Goal: Information Seeking & Learning: Learn about a topic

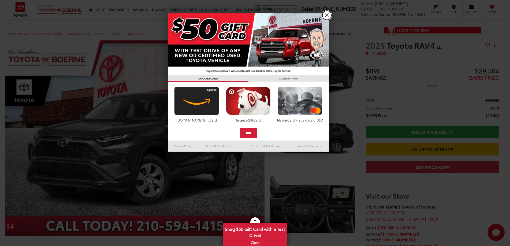
click at [328, 16] on link "X" at bounding box center [326, 15] width 9 height 9
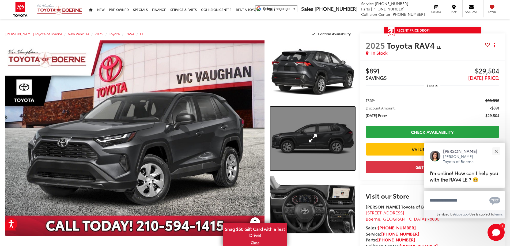
click at [315, 158] on link "Expand Photo 2" at bounding box center [312, 138] width 85 height 63
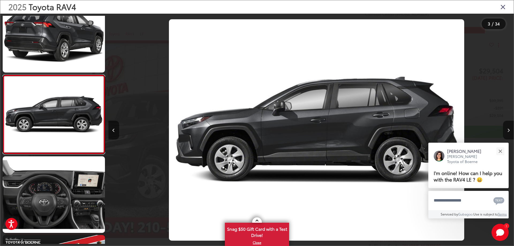
scroll to position [0, 811]
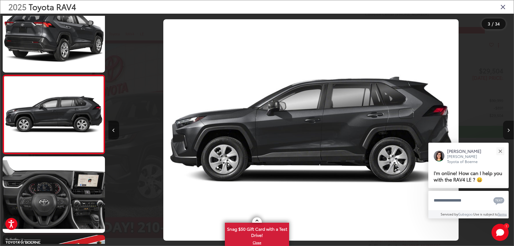
click at [506, 128] on button "Next image" at bounding box center [508, 130] width 11 height 19
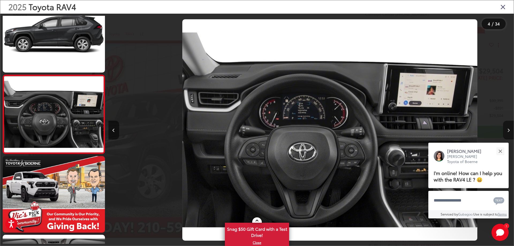
scroll to position [0, 1216]
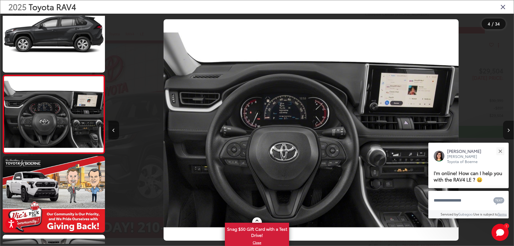
click at [510, 130] on button "Next image" at bounding box center [508, 130] width 11 height 19
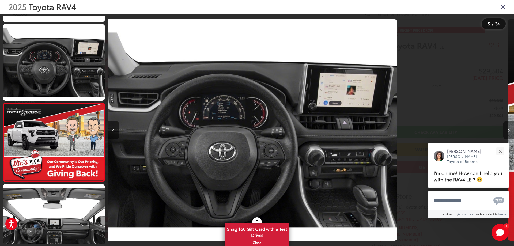
scroll to position [256, 0]
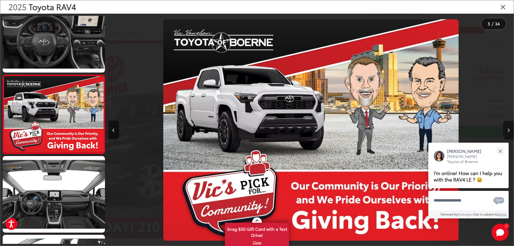
click at [510, 130] on button "Next image" at bounding box center [508, 130] width 11 height 19
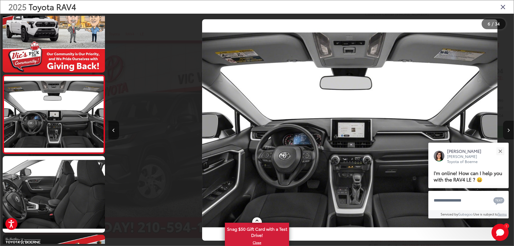
scroll to position [0, 2027]
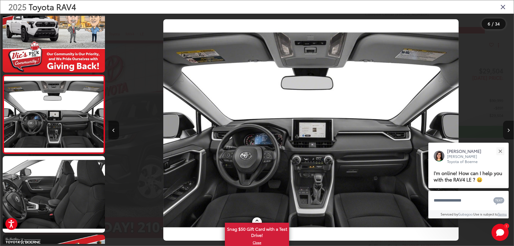
click at [510, 130] on button "Next image" at bounding box center [508, 130] width 11 height 19
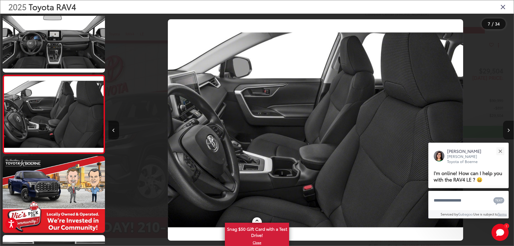
scroll to position [0, 2432]
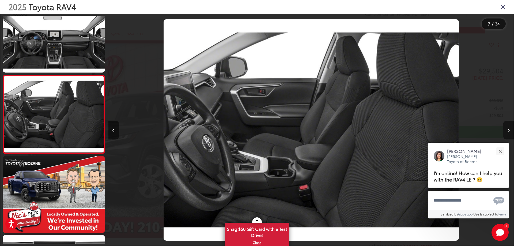
click at [507, 130] on icon "Next image" at bounding box center [508, 130] width 2 height 4
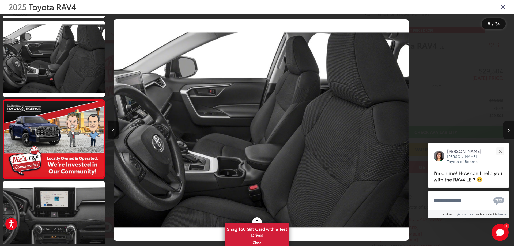
scroll to position [0, 0]
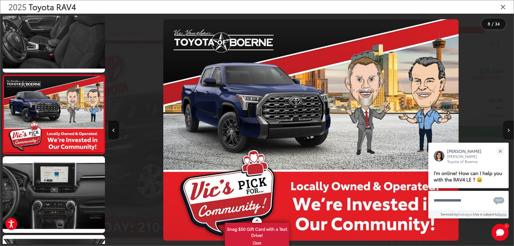
click at [507, 130] on icon "Next image" at bounding box center [508, 130] width 2 height 4
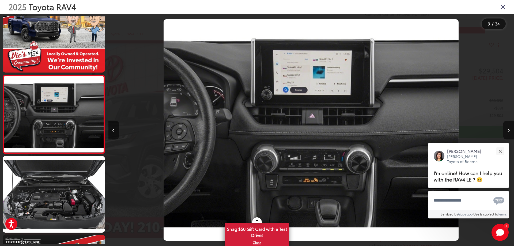
click at [500, 8] on icon "Close gallery" at bounding box center [502, 6] width 5 height 7
